Goal: Task Accomplishment & Management: Use online tool/utility

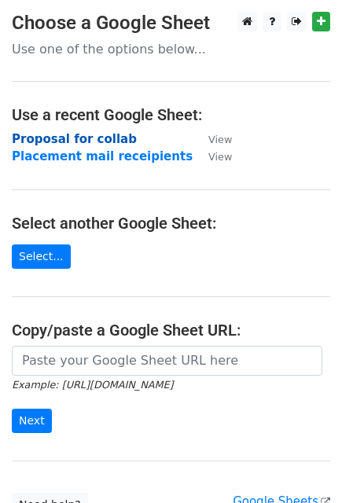
click at [101, 136] on strong "Proposal for collab" at bounding box center [74, 139] width 125 height 14
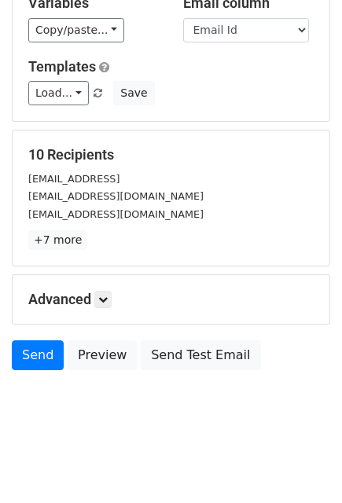
scroll to position [108, 0]
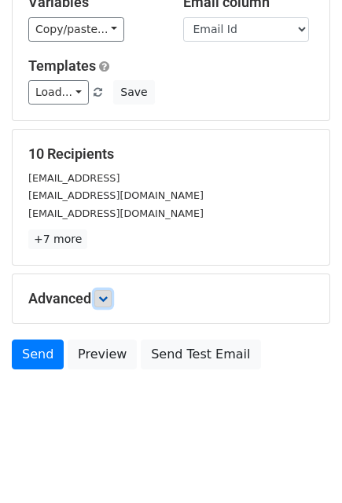
click at [108, 302] on icon at bounding box center [102, 298] width 9 height 9
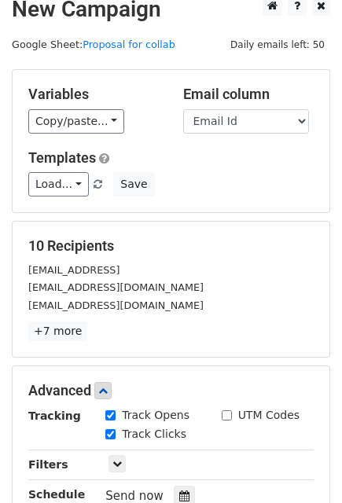
scroll to position [14, 0]
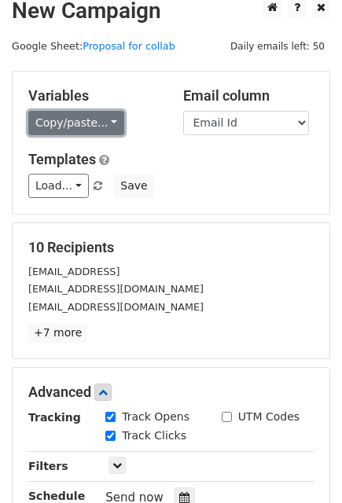
click at [91, 127] on link "Copy/paste..." at bounding box center [76, 123] width 96 height 24
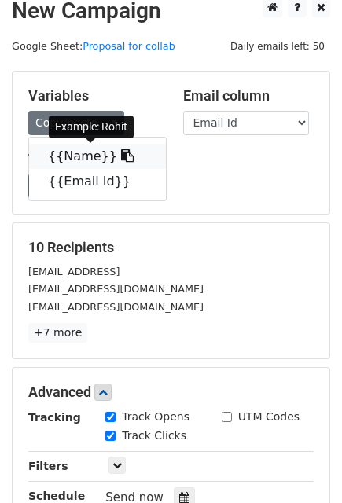
click at [121, 156] on icon at bounding box center [127, 155] width 13 height 13
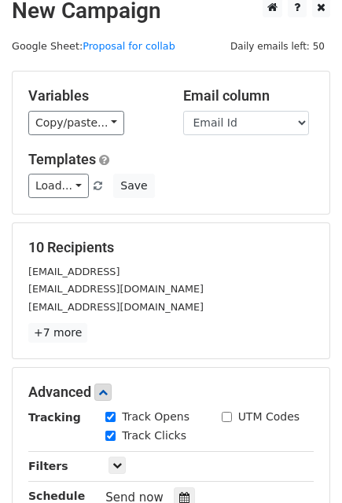
scroll to position [262, 0]
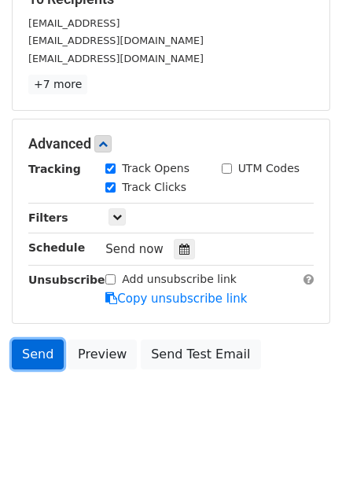
click at [31, 353] on link "Send" at bounding box center [38, 355] width 52 height 30
